Goal: Task Accomplishment & Management: Manage account settings

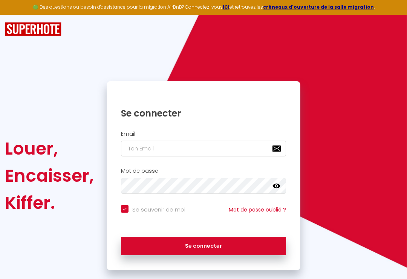
click at [221, 155] on input "email" at bounding box center [203, 149] width 165 height 16
type input "[EMAIL_ADDRESS][DOMAIN_NAME]"
click at [204, 245] on button "Se connecter" at bounding box center [203, 246] width 165 height 19
checkbox input "true"
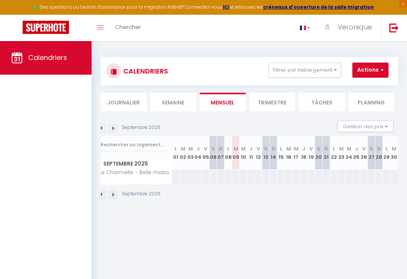
scroll to position [0, 5]
click at [96, 198] on div "CALENDRIERS Filtrer par hébergement Tous La Charmelle - Belle maison avec grand…" at bounding box center [250, 128] width 316 height 175
click at [95, 192] on div "CALENDRIERS Filtrer par hébergement Tous La Charmelle - Belle maison avec grand…" at bounding box center [250, 128] width 316 height 175
click at [98, 193] on div "CALENDRIERS Filtrer par hébergement Tous La Charmelle - Belle maison avec grand…" at bounding box center [250, 128] width 316 height 175
click at [103, 190] on img at bounding box center [101, 194] width 8 height 8
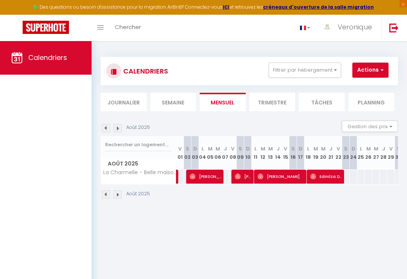
click at [120, 194] on img at bounding box center [118, 194] width 8 height 8
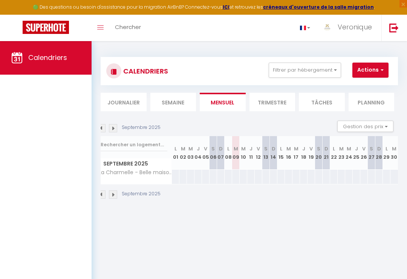
click at [116, 194] on img at bounding box center [113, 194] width 8 height 8
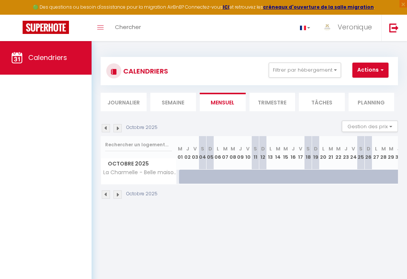
click at [120, 196] on img at bounding box center [118, 194] width 8 height 8
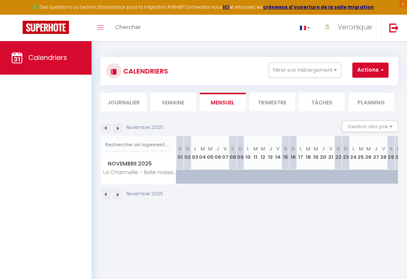
click at [120, 192] on img at bounding box center [118, 194] width 8 height 8
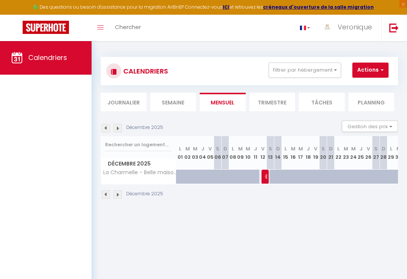
click at [120, 198] on img at bounding box center [118, 194] width 8 height 8
